Goal: Task Accomplishment & Management: Complete application form

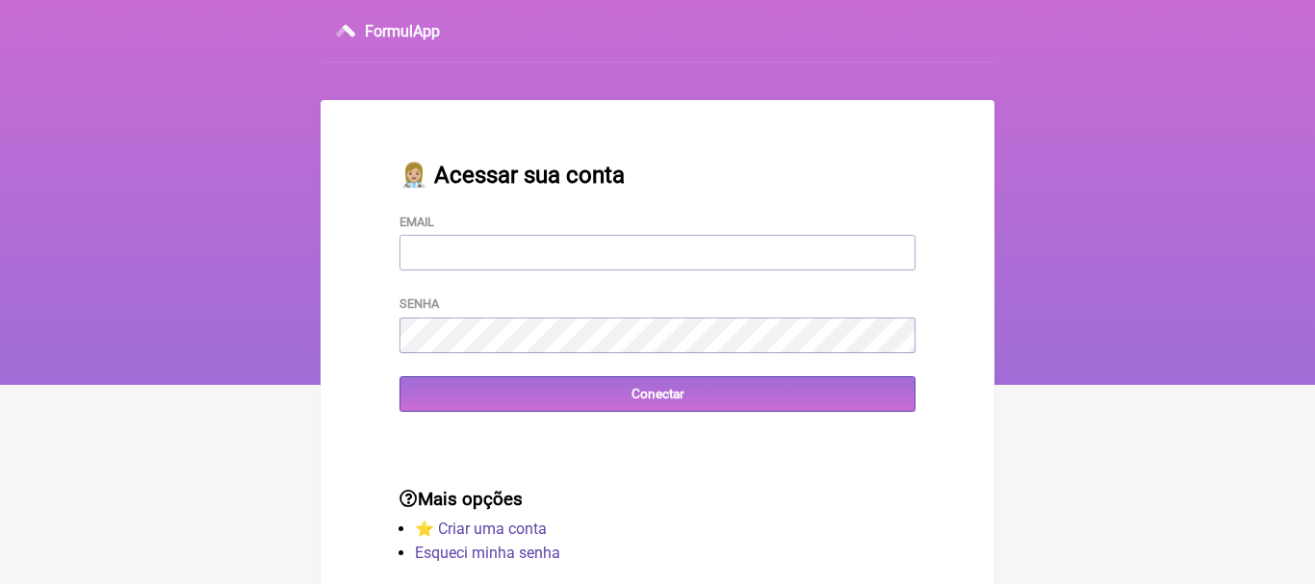
click at [554, 264] on input "Email" at bounding box center [658, 253] width 516 height 36
type input "priscilacrm@hotmail.com"
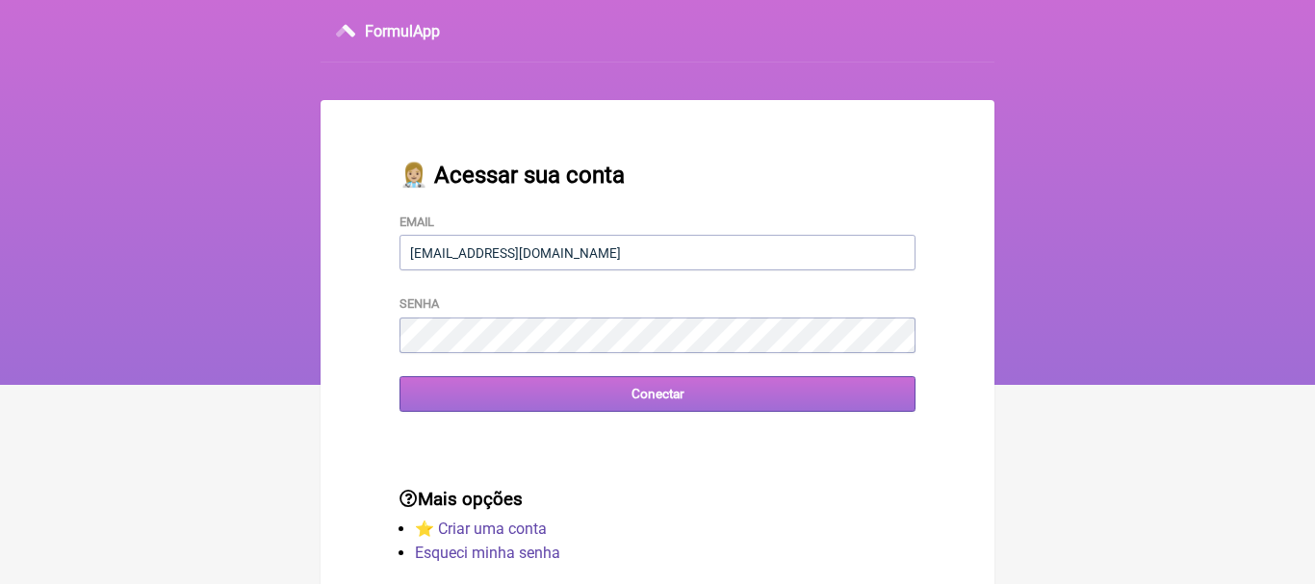
click at [662, 397] on input "Conectar" at bounding box center [658, 394] width 516 height 36
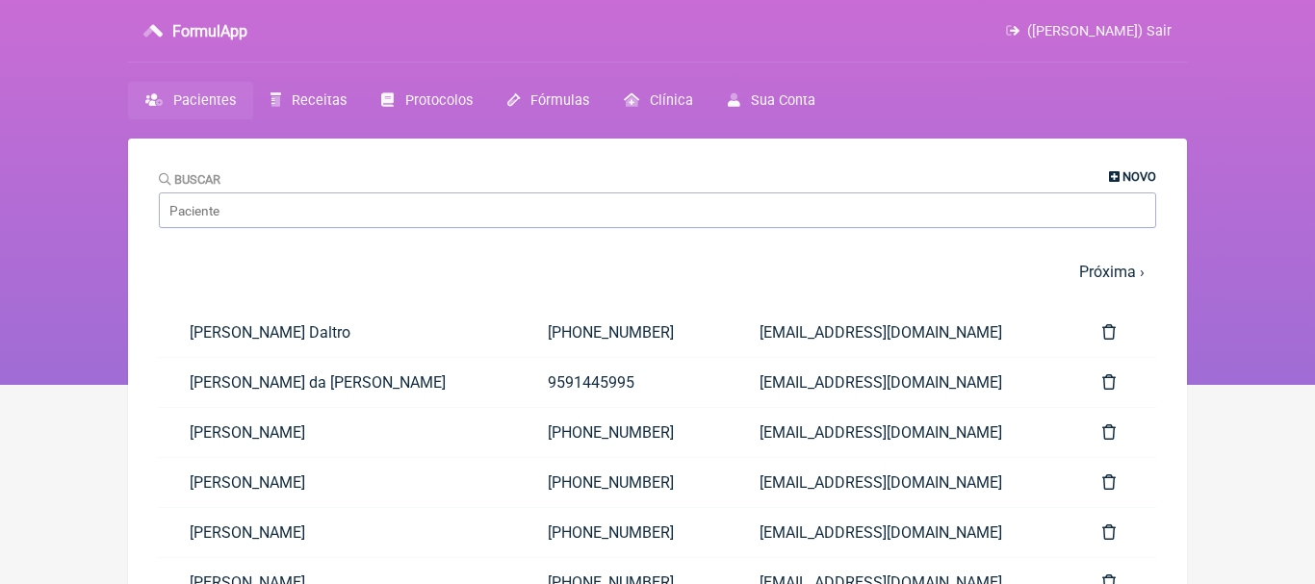
click at [1112, 182] on icon at bounding box center [1114, 177] width 11 height 13
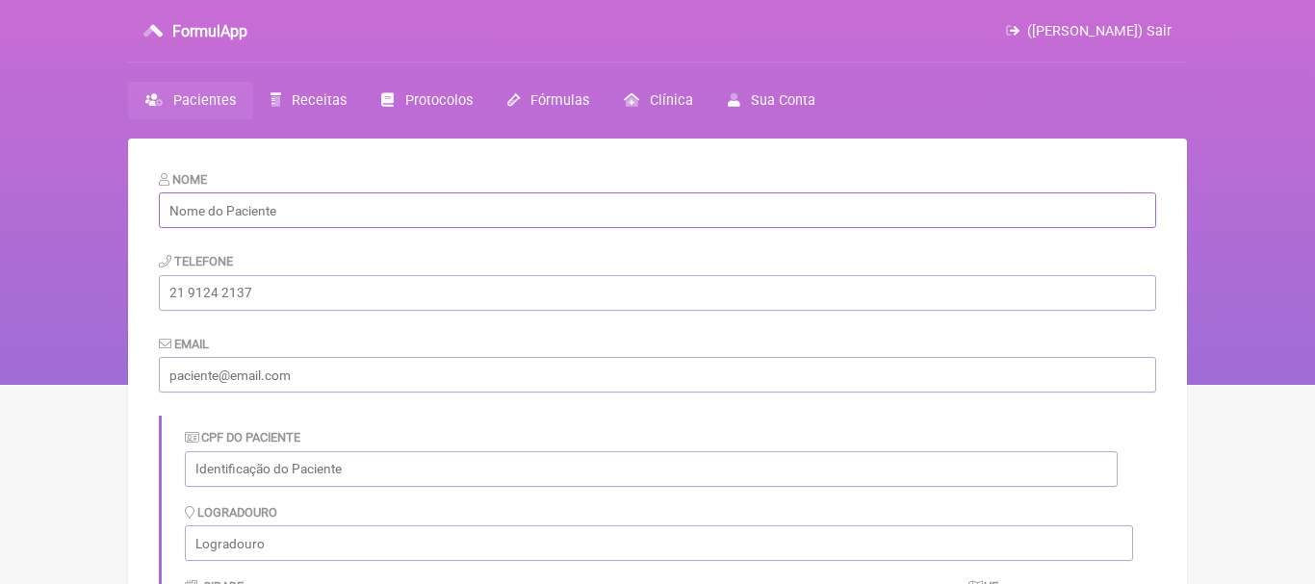
click at [433, 202] on input "text" at bounding box center [657, 211] width 997 height 36
click at [372, 220] on input "text" at bounding box center [657, 211] width 997 height 36
paste input "[PERSON_NAME]"
type input "[PERSON_NAME]"
click at [394, 297] on input "tel" at bounding box center [657, 293] width 997 height 36
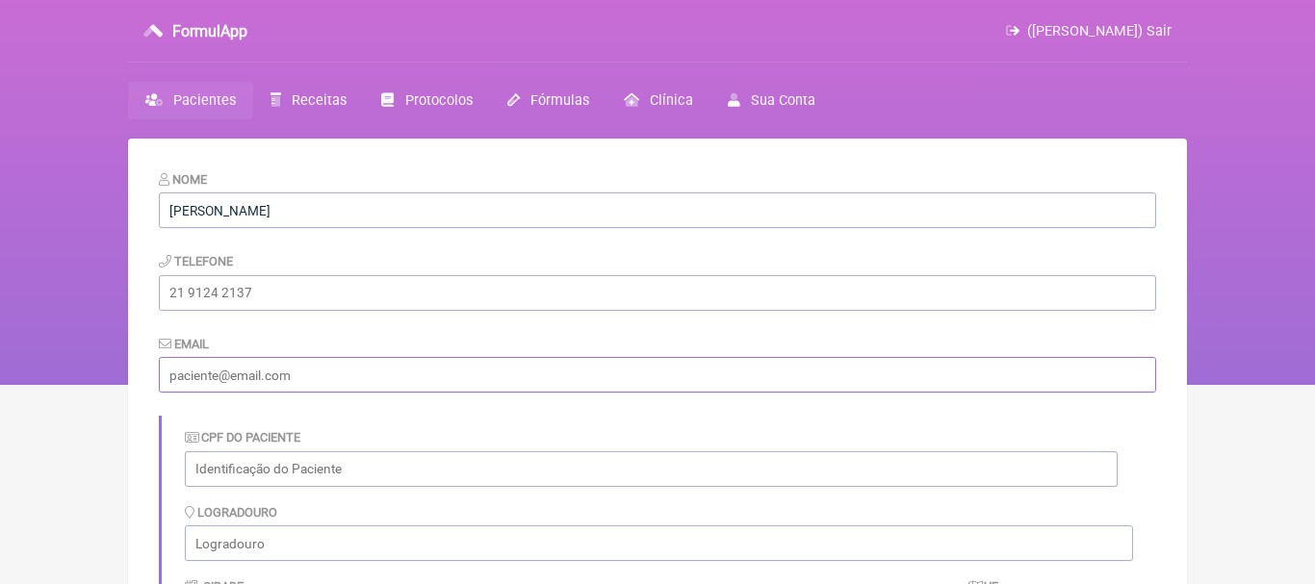
click at [183, 389] on input "email" at bounding box center [657, 375] width 997 height 36
paste input "[EMAIL_ADDRESS][DOMAIN_NAME]"
type input "[EMAIL_ADDRESS][DOMAIN_NAME]"
click at [208, 313] on form "Nome Allan Falcão de Albuquerque Batista Telefone Email afalcaoab@gmail.com CPF…" at bounding box center [657, 561] width 997 height 784
click at [206, 292] on input "tel" at bounding box center [657, 293] width 997 height 36
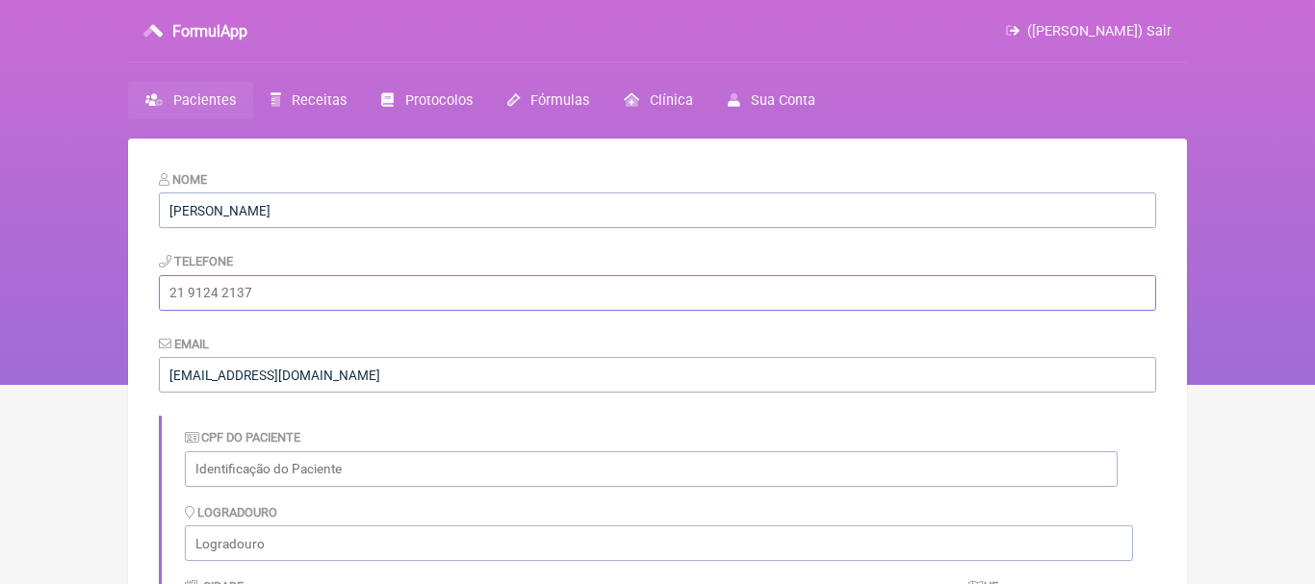
paste input "[PHONE_NUMBER]"
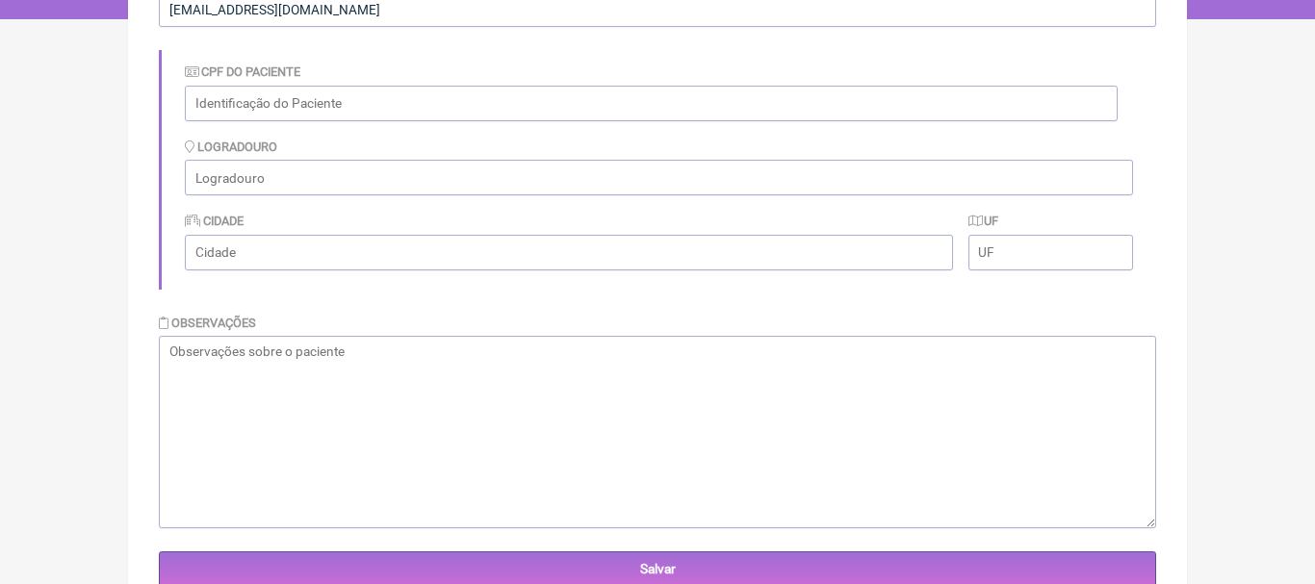
scroll to position [384, 0]
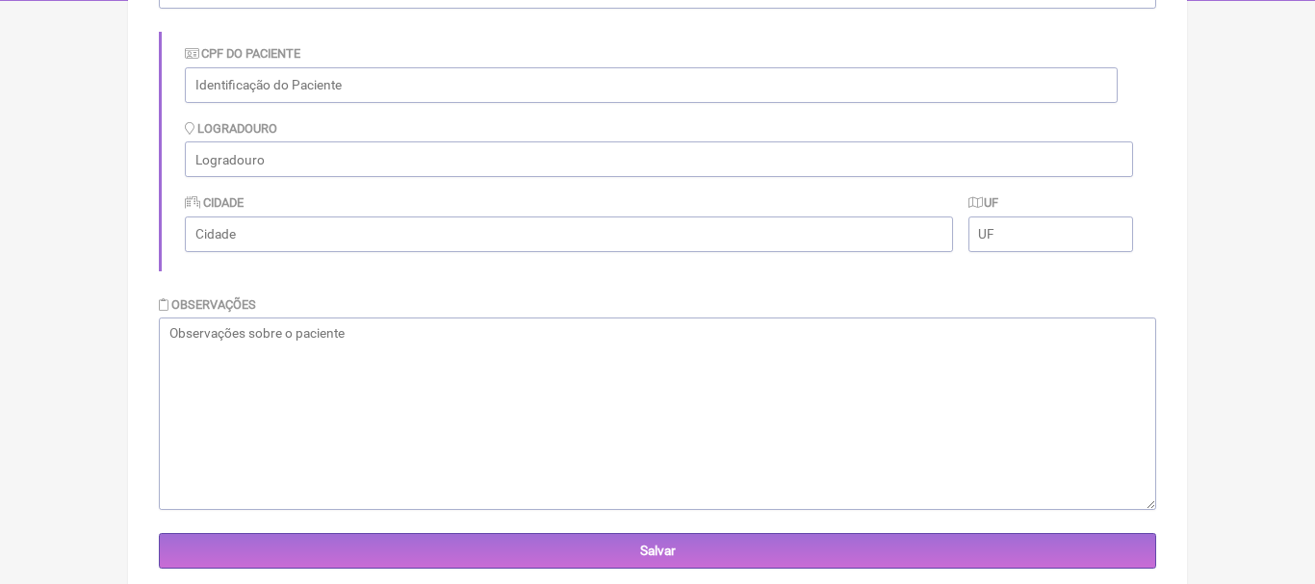
type input "[PHONE_NUMBER]"
click at [838, 345] on textarea at bounding box center [657, 414] width 997 height 193
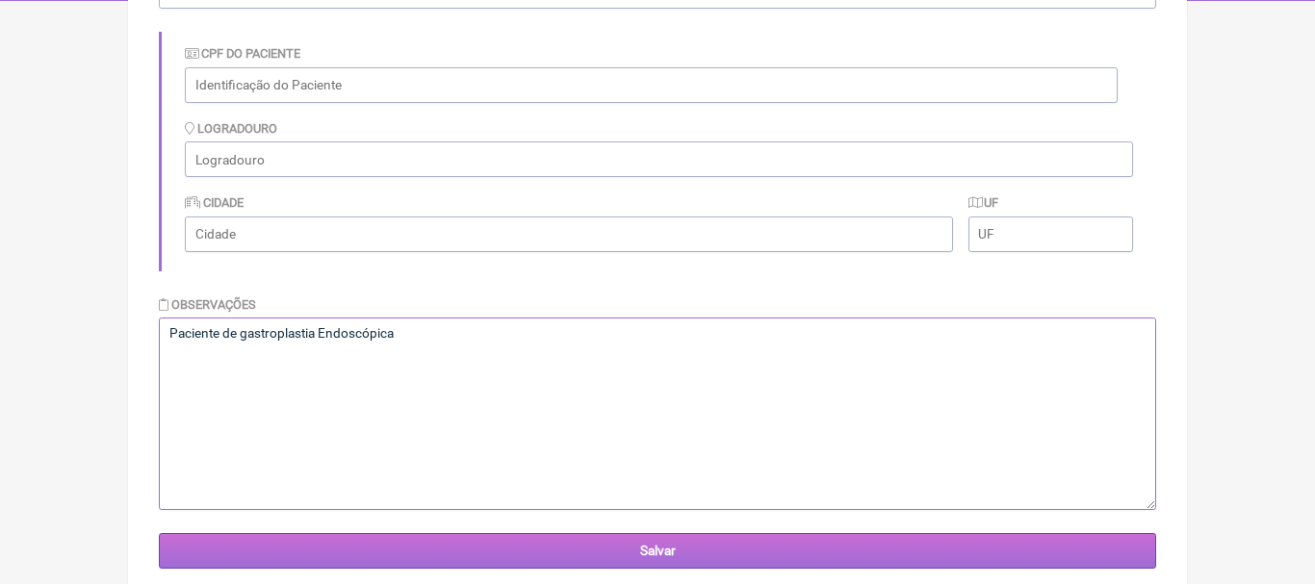
type textarea "Paciente de gastroplastia Endoscópica"
click at [711, 552] on input "Salvar" at bounding box center [657, 551] width 997 height 36
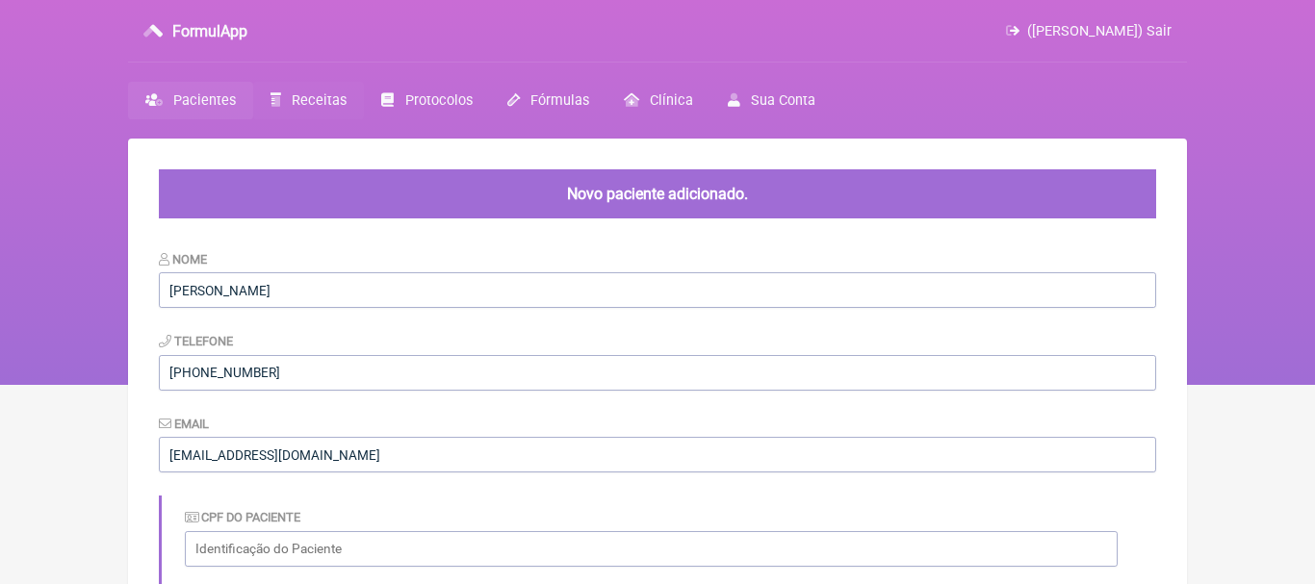
click at [307, 100] on span "Receitas" at bounding box center [319, 100] width 55 height 16
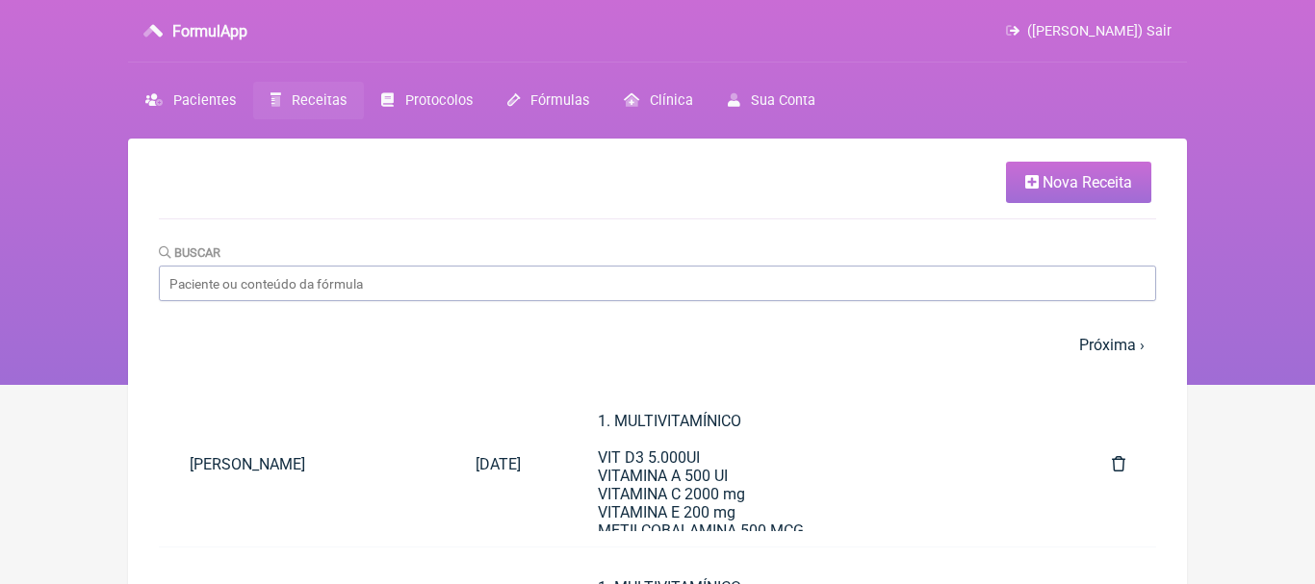
click at [1064, 181] on span "Nova Receita" at bounding box center [1088, 182] width 90 height 18
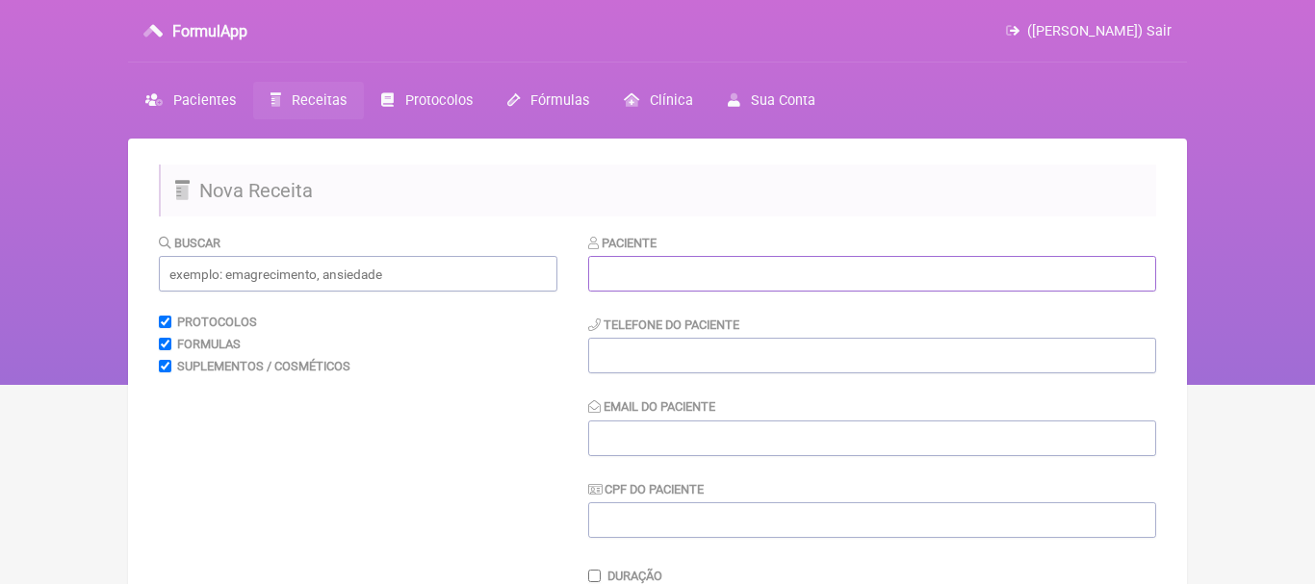
click at [794, 276] on input "text" at bounding box center [872, 274] width 568 height 36
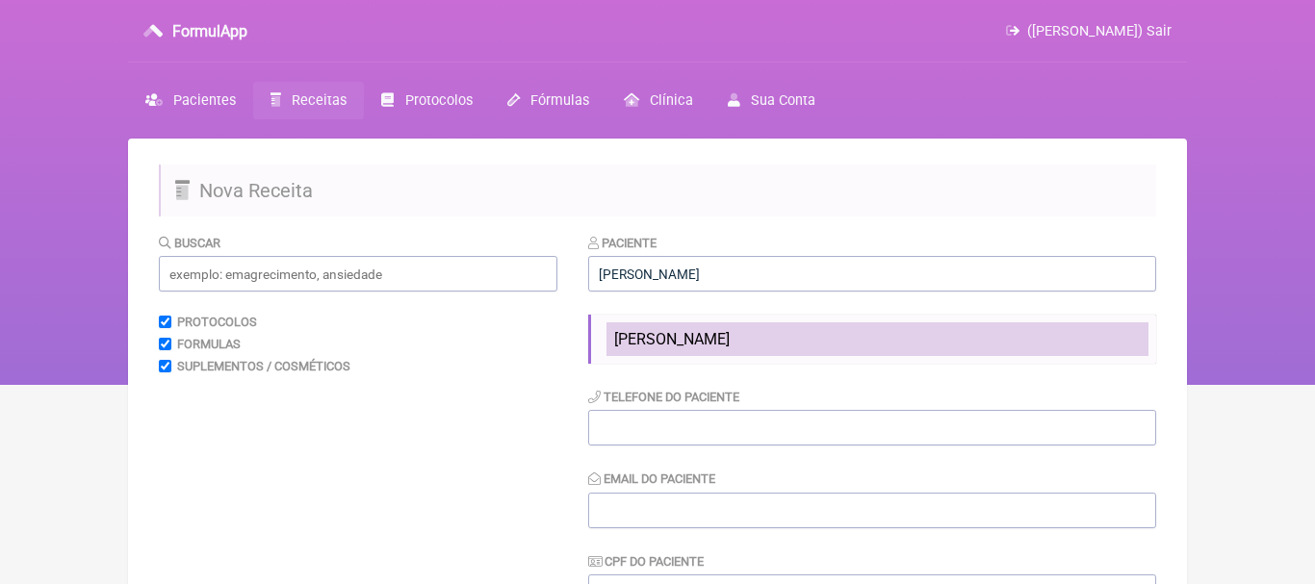
click at [673, 339] on span "[PERSON_NAME]" at bounding box center [672, 339] width 116 height 18
type input "[PERSON_NAME]"
type input "[PHONE_NUMBER]"
type input "[EMAIL_ADDRESS][DOMAIN_NAME]"
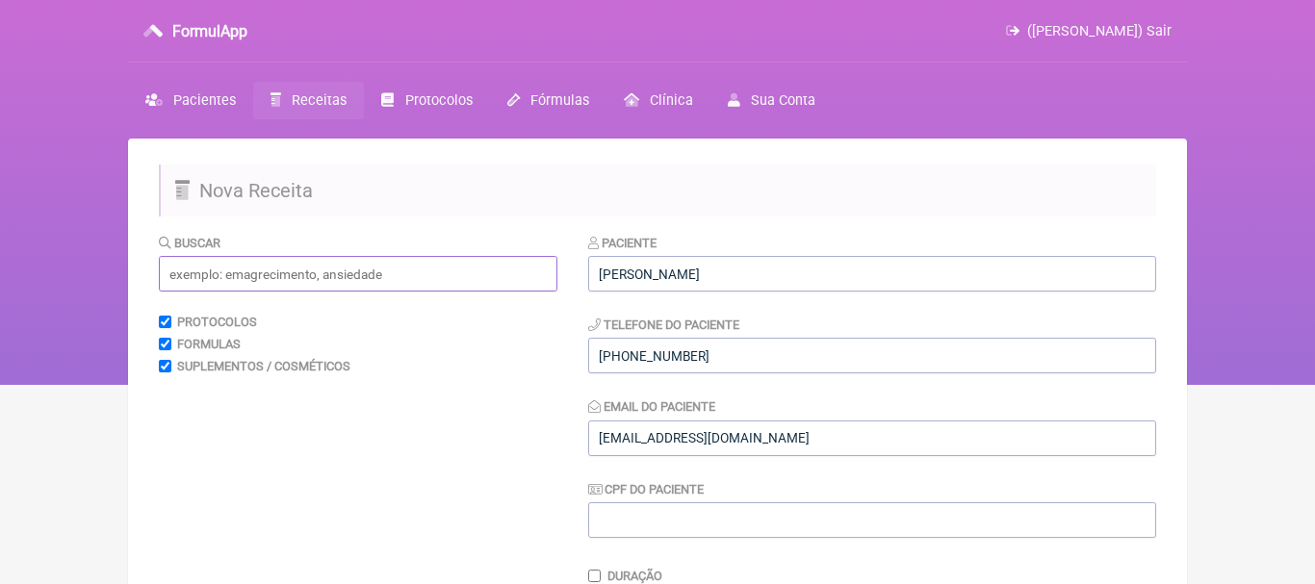
click at [524, 280] on input "text" at bounding box center [358, 274] width 399 height 36
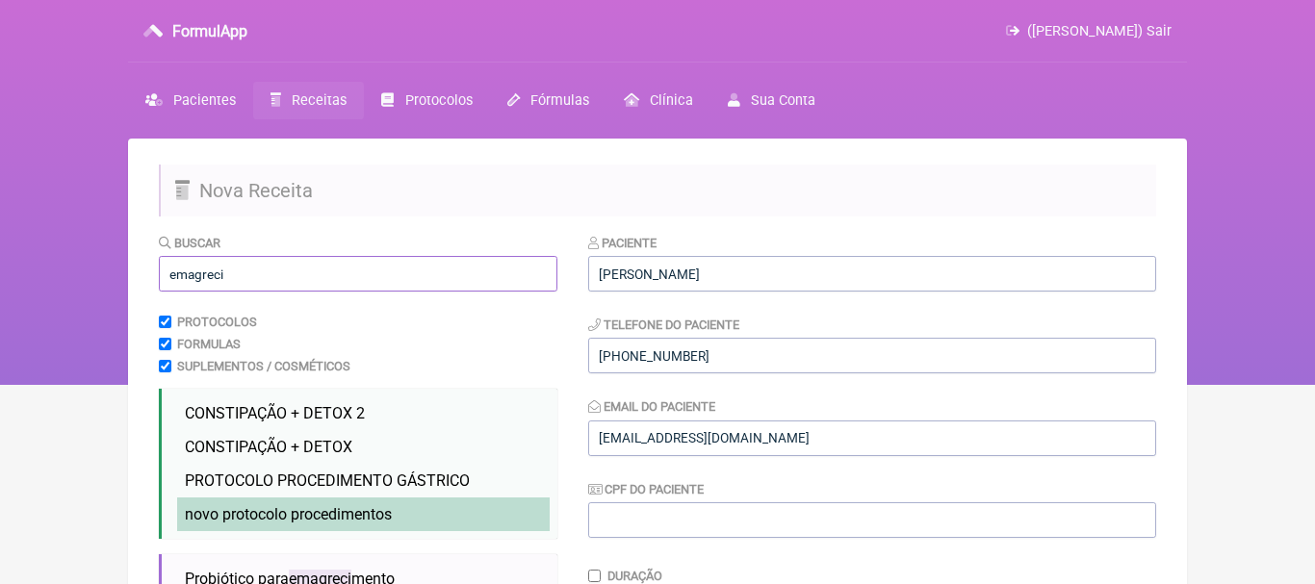
type input "emagreci"
click at [374, 513] on span "novo protocolo procedimentos" at bounding box center [288, 514] width 207 height 18
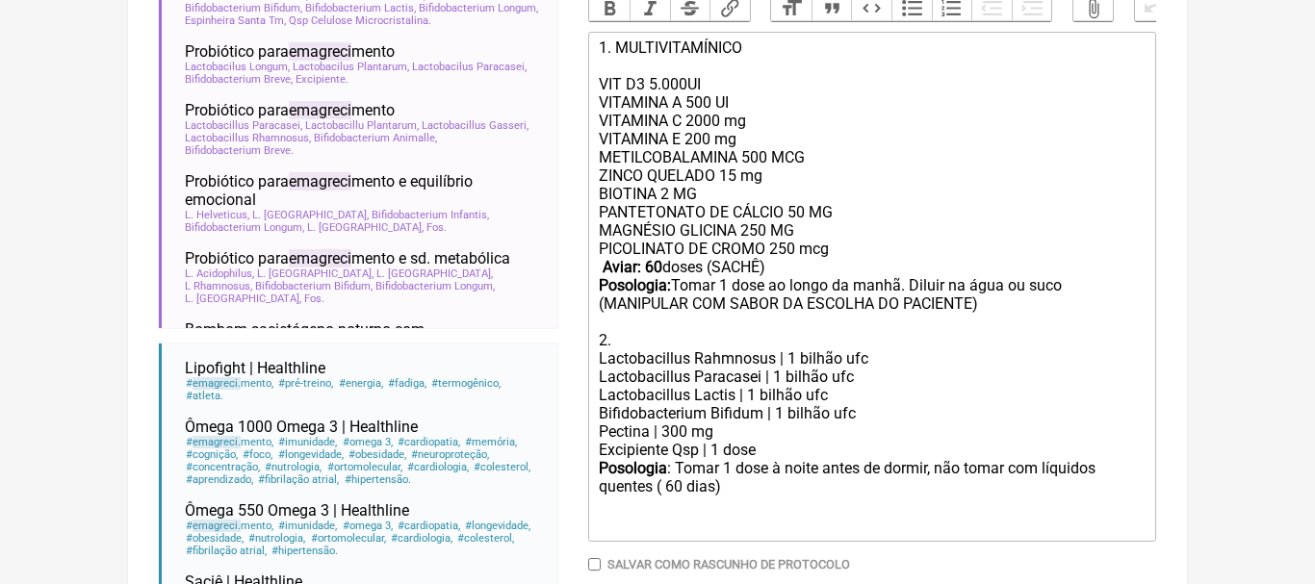
scroll to position [629, 0]
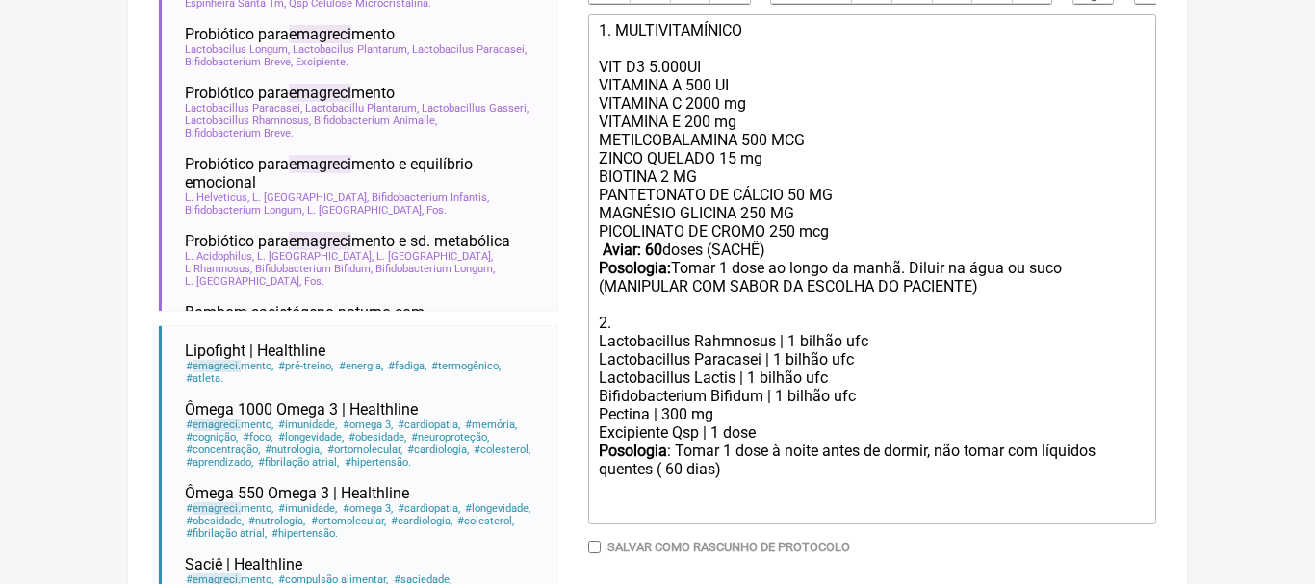
click at [656, 253] on strong "Aviar: 60" at bounding box center [633, 250] width 60 height 18
click at [912, 271] on div "PANTETONATO DE CÁLCIO 50 MG MAGNÉSIO GLICINA 250 MG PICOLINATO DE CROMO 250 mcg…" at bounding box center [872, 259] width 547 height 146
click at [953, 268] on div "PANTETONATO DE CÁLCIO 50 MG MAGNÉSIO GLICINA 250 MG PICOLINATO DE CROMO 250 mcg…" at bounding box center [872, 259] width 547 height 146
click at [678, 470] on div "Posologia : Tomar 1 dose à noite antes de dormir, não tomar com líquidos quente…" at bounding box center [872, 479] width 547 height 75
type trix-editor "<div>1. MULTIVITAMÍNICO<br><br>VIT D3 5.000UI<br>VITAMINA A 500 UI<br>&nbsp;VIT…"
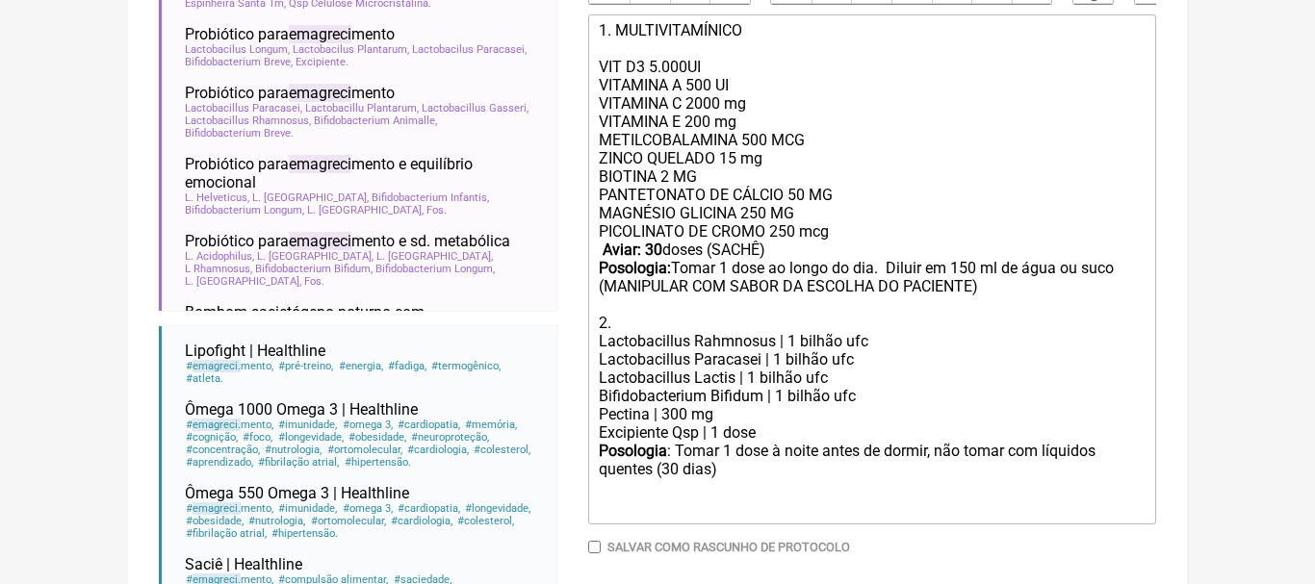
scroll to position [762, 0]
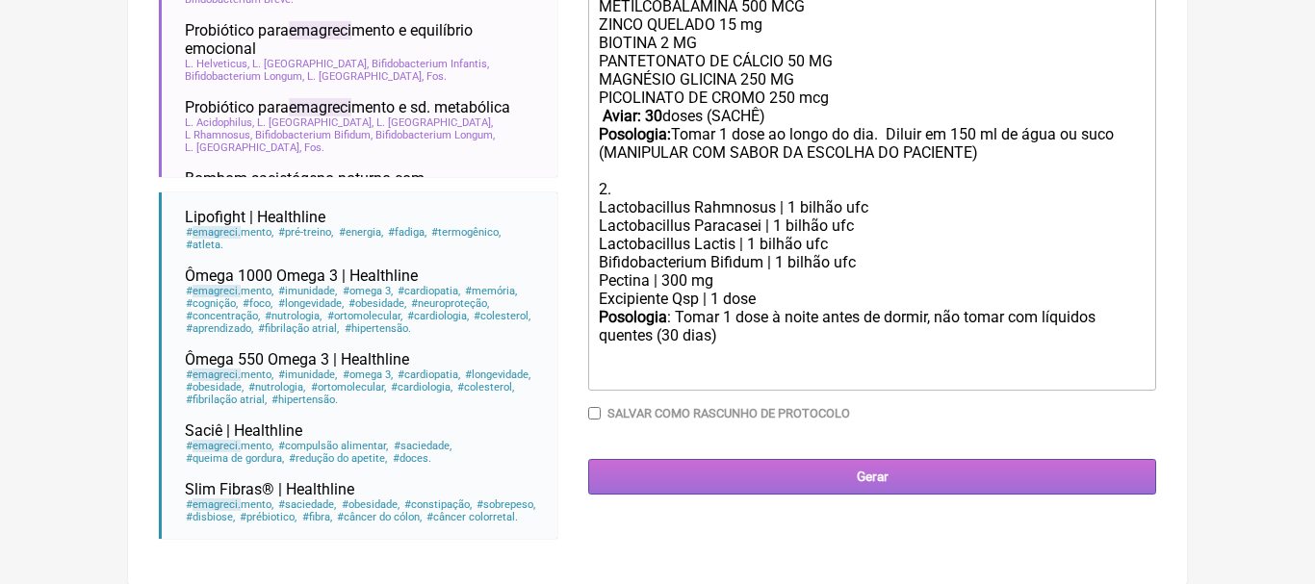
click at [863, 477] on input "Gerar" at bounding box center [872, 477] width 568 height 36
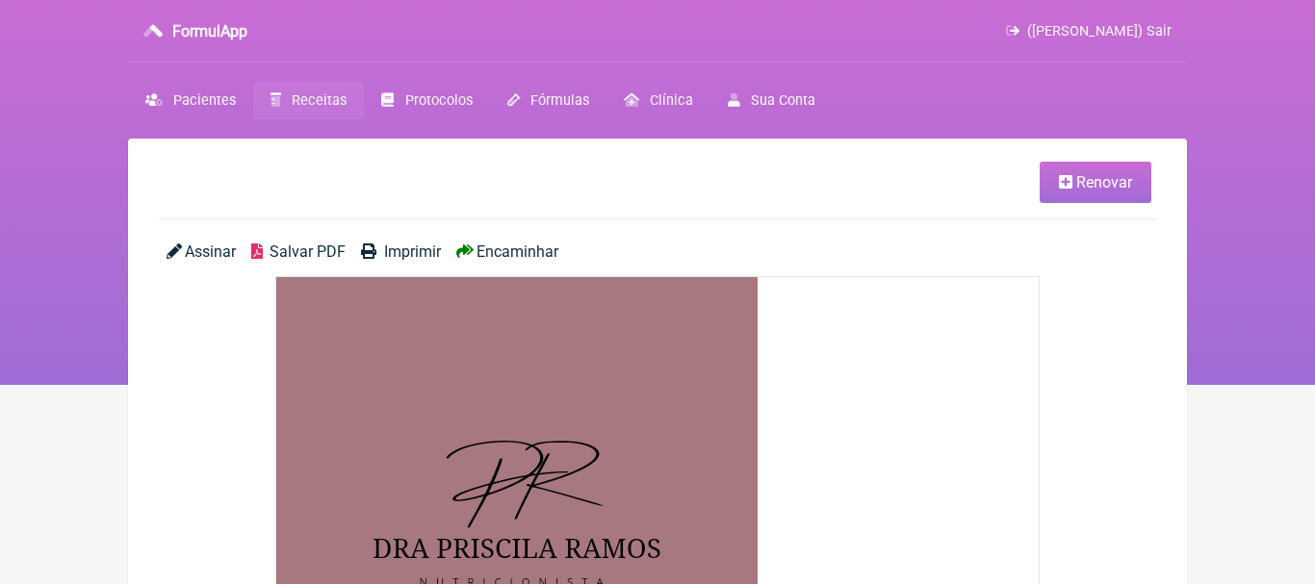
click at [531, 252] on span "Encaminhar" at bounding box center [518, 252] width 82 height 18
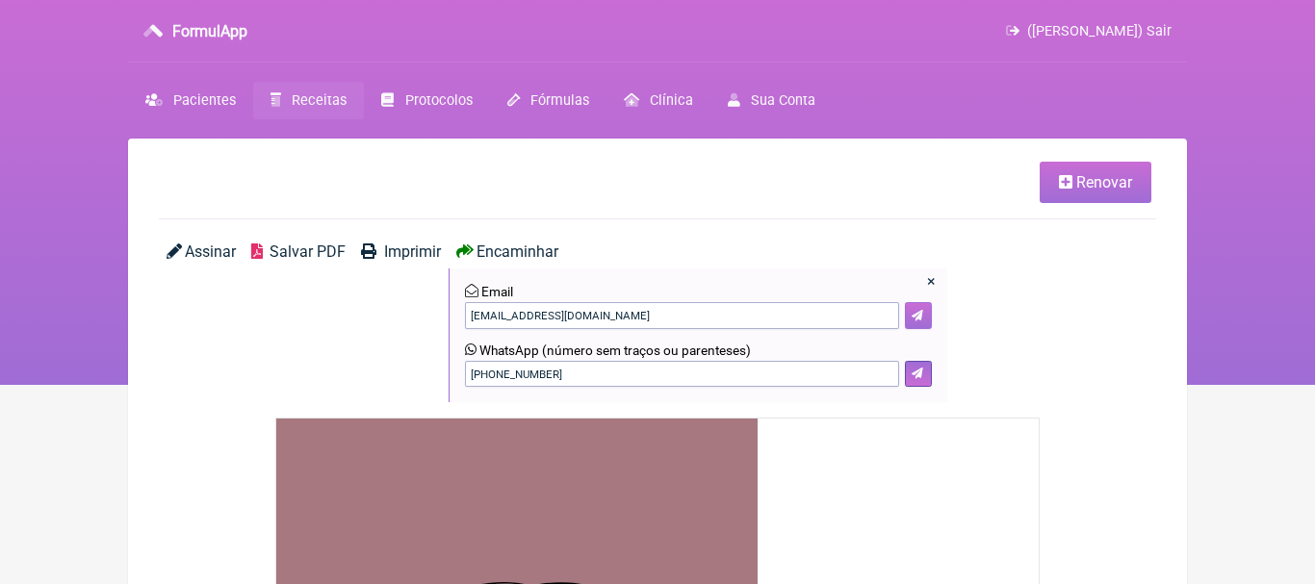
click at [915, 312] on icon at bounding box center [918, 316] width 12 height 12
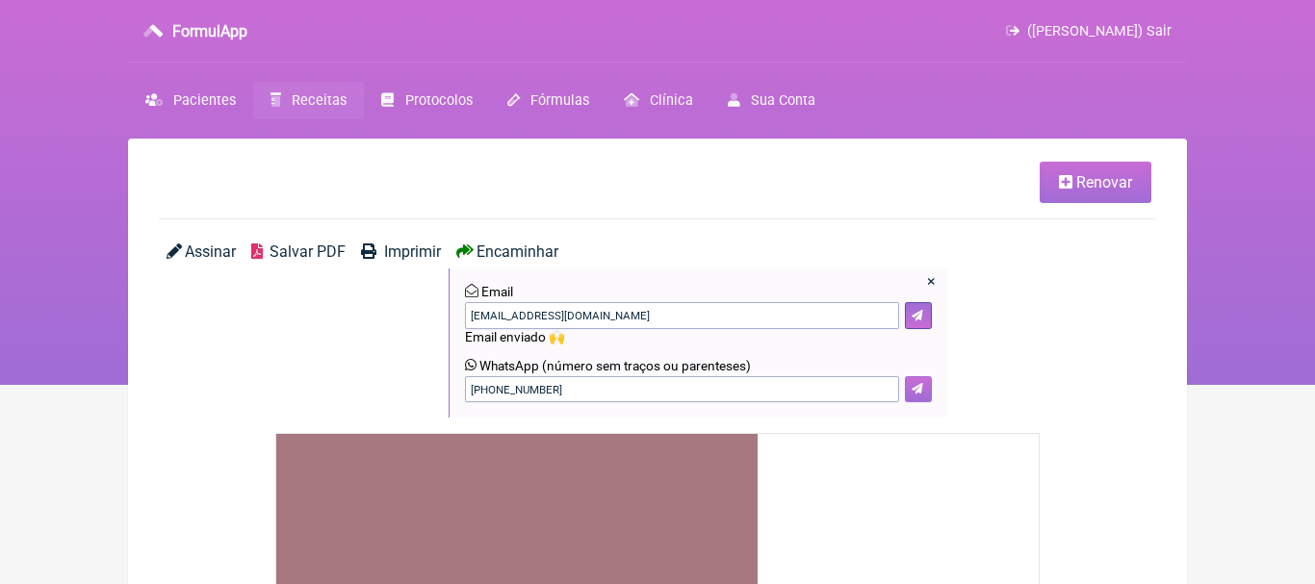
click at [912, 393] on icon at bounding box center [918, 389] width 12 height 12
